Goal: Information Seeking & Learning: Understand process/instructions

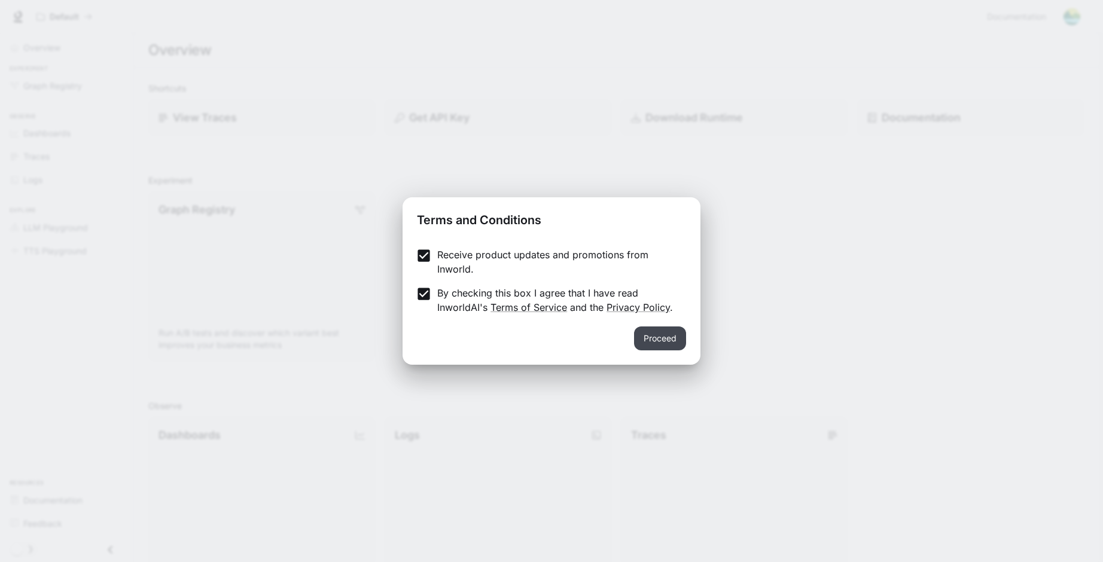
click at [656, 346] on button "Proceed" at bounding box center [660, 339] width 52 height 24
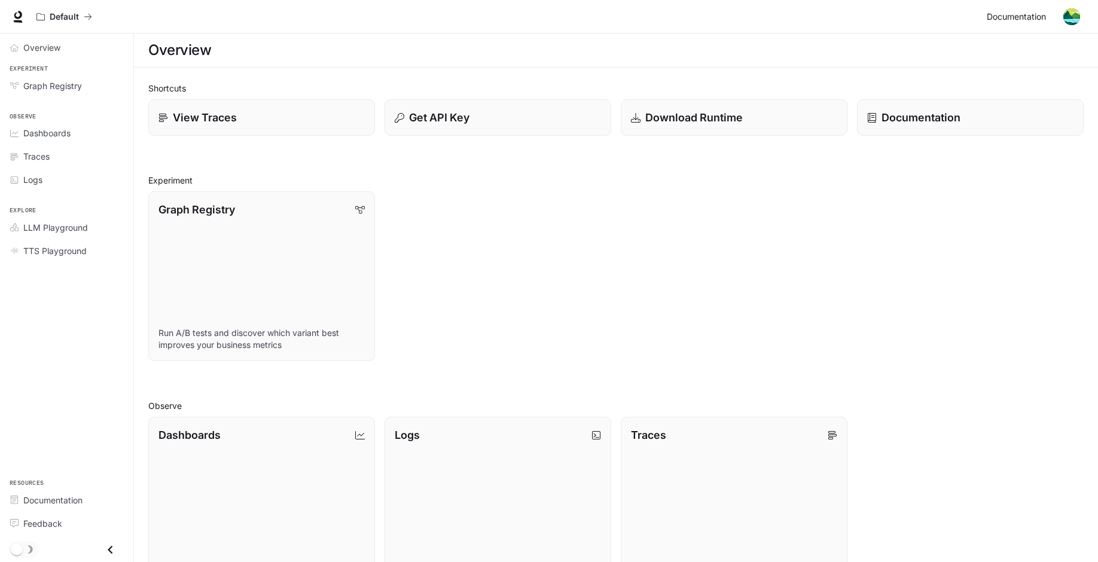
click at [1016, 23] on span "Documentation" at bounding box center [1016, 17] width 59 height 15
